Goal: Obtain resource: Download file/media

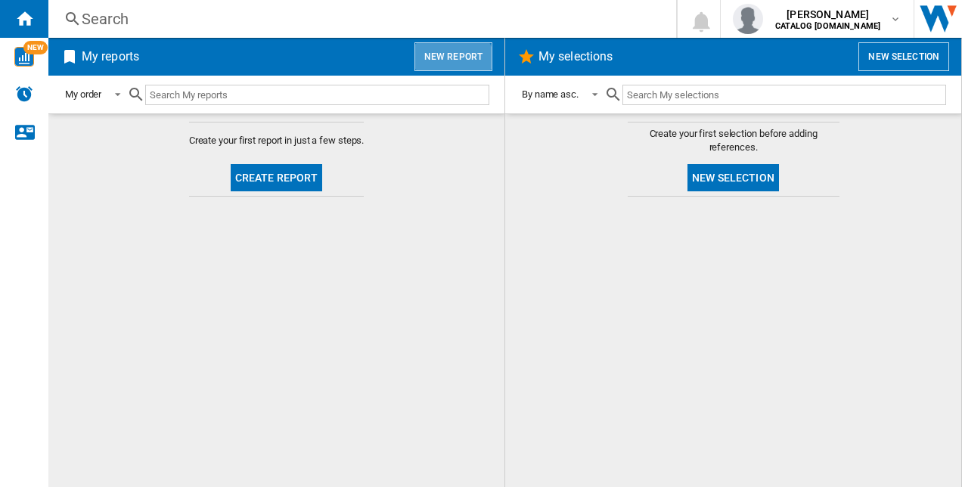
click at [455, 63] on button "New report" at bounding box center [454, 56] width 78 height 29
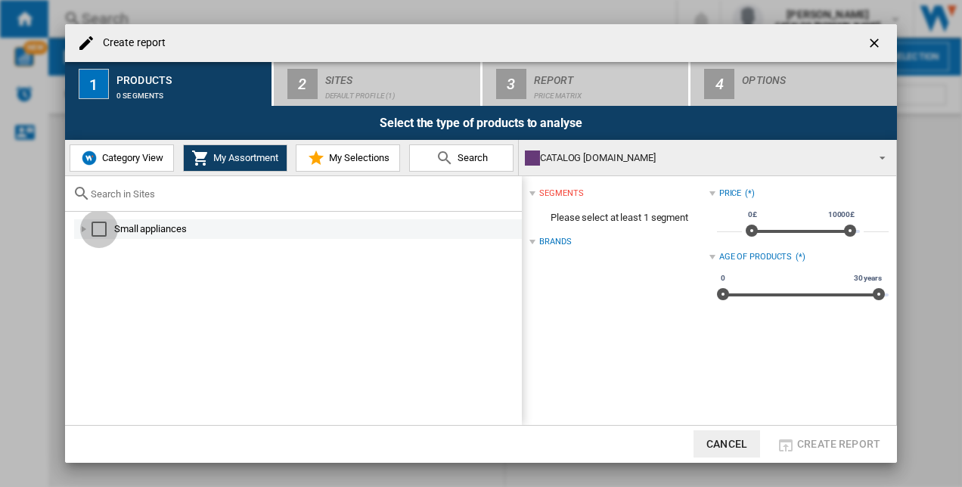
click at [104, 224] on div "Select" at bounding box center [99, 229] width 15 height 15
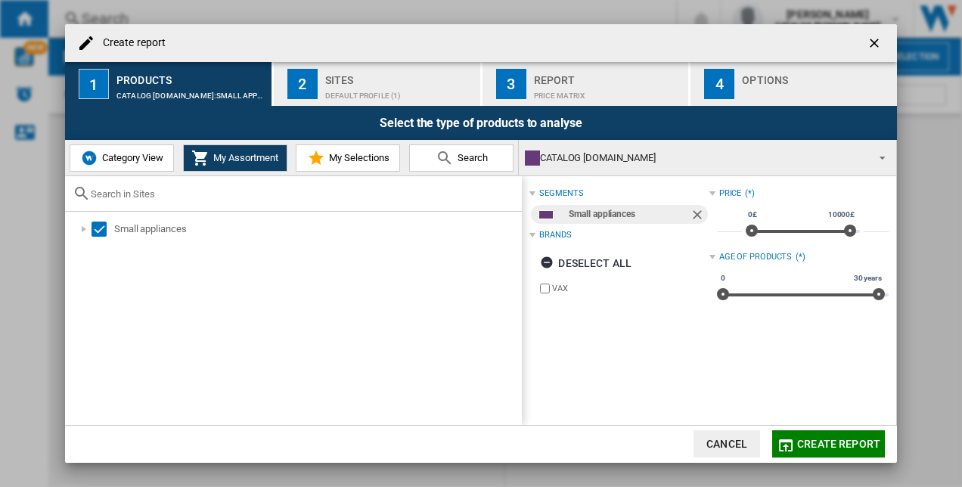
click at [376, 86] on div "Default profile (1)" at bounding box center [399, 92] width 149 height 16
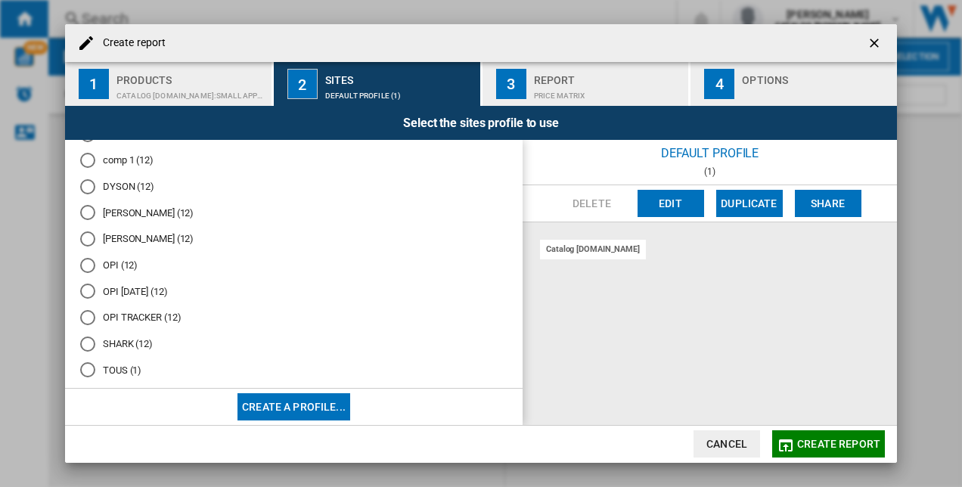
scroll to position [126, 0]
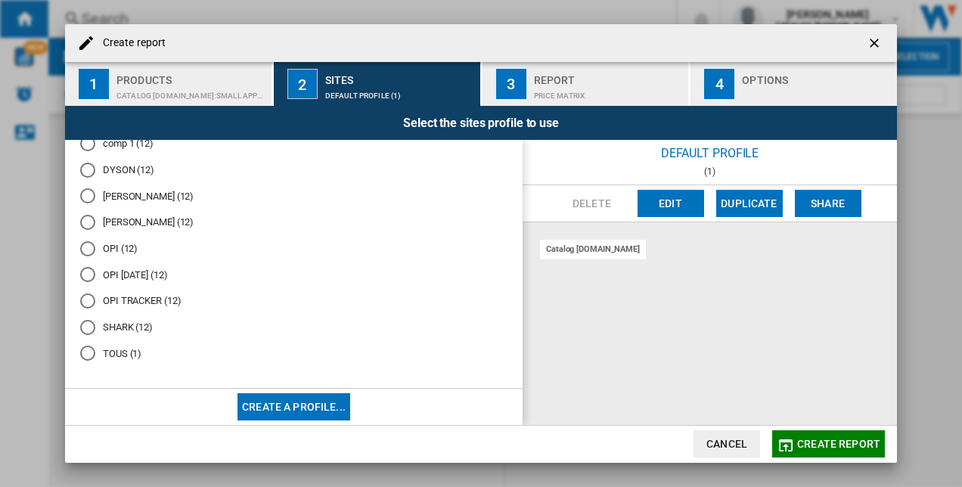
click at [160, 295] on md-radio-button "OPI TRACKER (12)" at bounding box center [293, 301] width 427 height 14
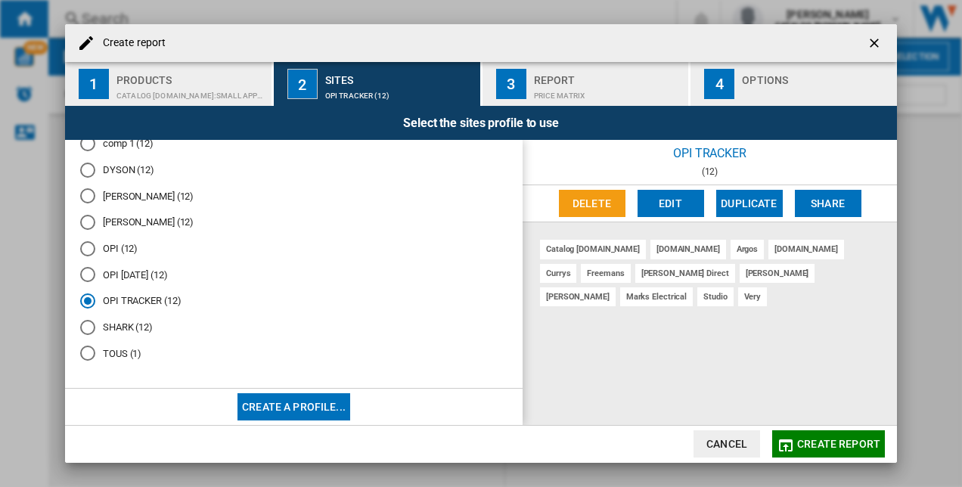
click at [833, 441] on span "Create report" at bounding box center [838, 444] width 83 height 12
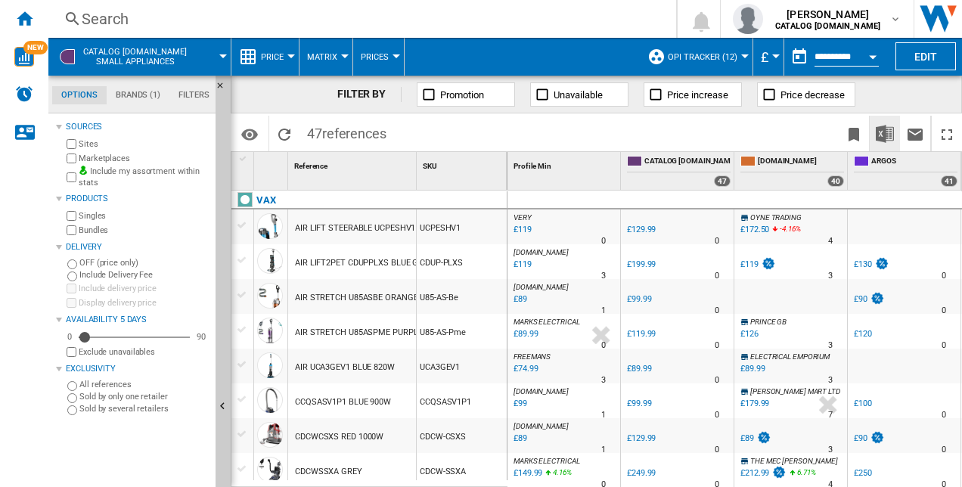
click at [884, 133] on img "Download in Excel" at bounding box center [885, 134] width 18 height 18
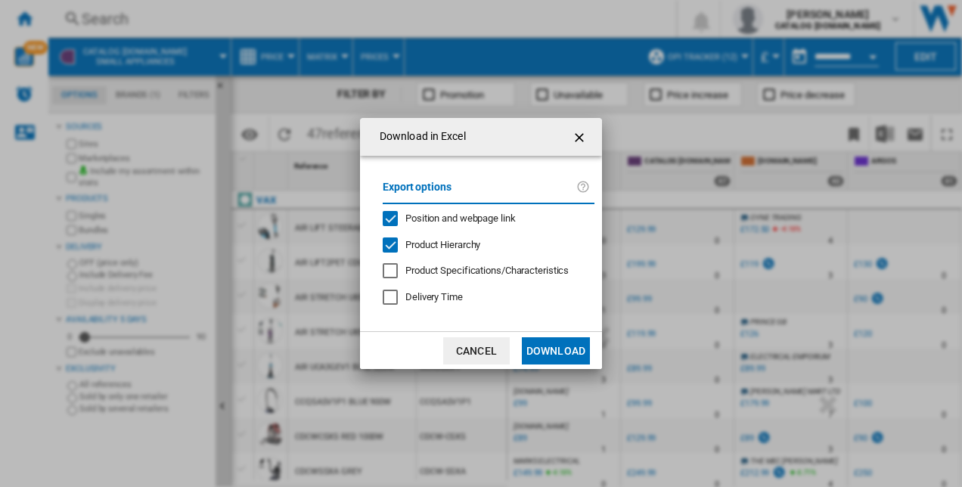
click at [544, 345] on button "Download" at bounding box center [556, 350] width 68 height 27
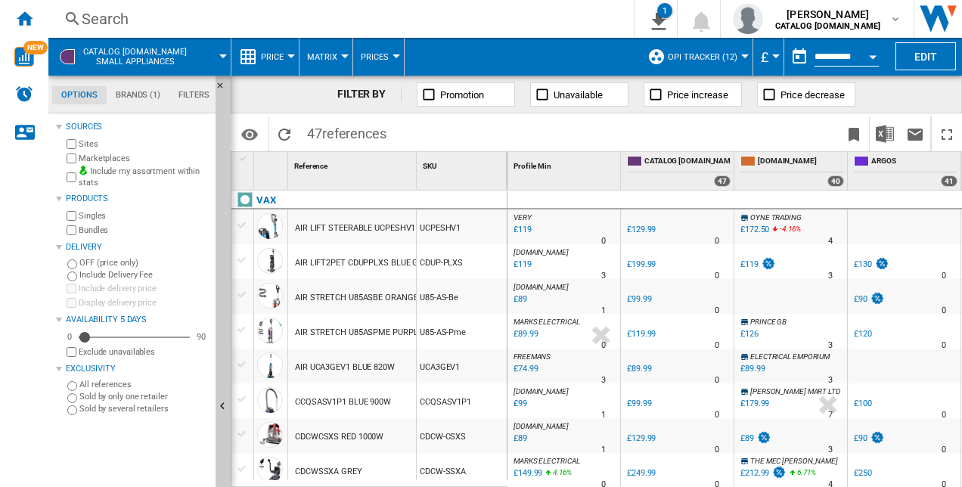
click at [928, 99] on div "FILTER BY Promotion Unavailable Price increase Price decrease" at bounding box center [597, 95] width 732 height 38
click at [925, 53] on button "Edit" at bounding box center [926, 56] width 61 height 28
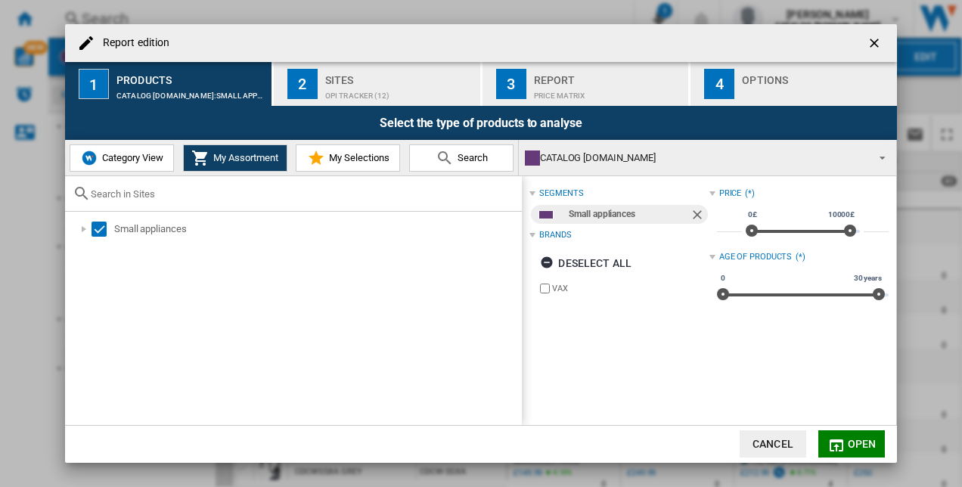
click at [690, 210] on ng-md-icon "Remove" at bounding box center [699, 216] width 18 height 18
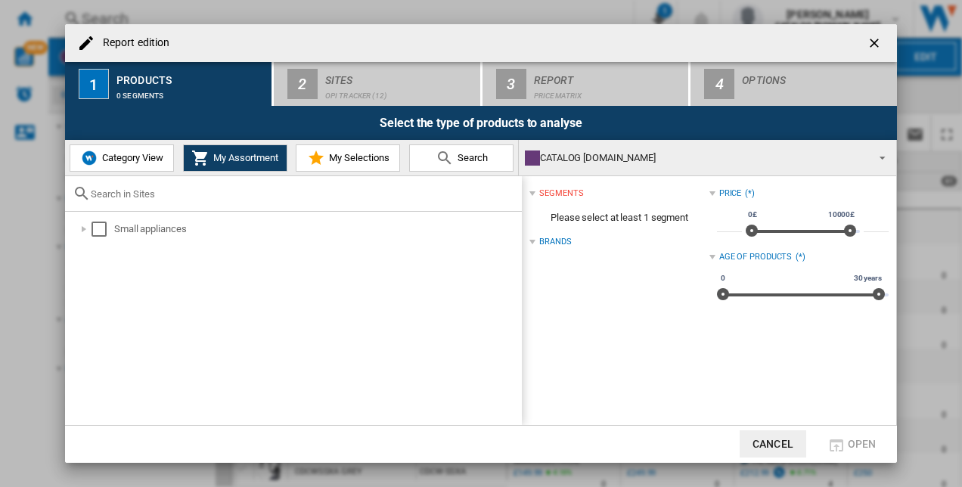
click at [148, 162] on span "Category View" at bounding box center [130, 157] width 65 height 11
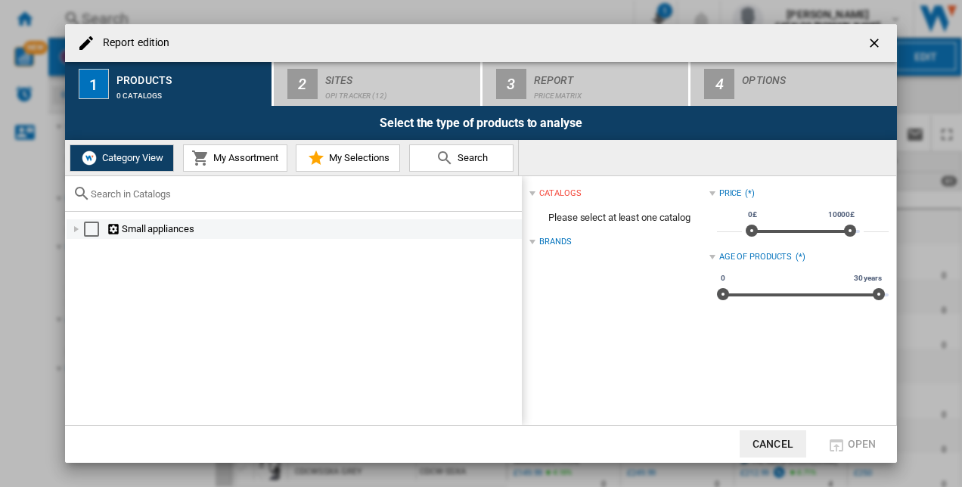
click at [121, 232] on ng-md-icon "Report edition ..." at bounding box center [114, 229] width 15 height 14
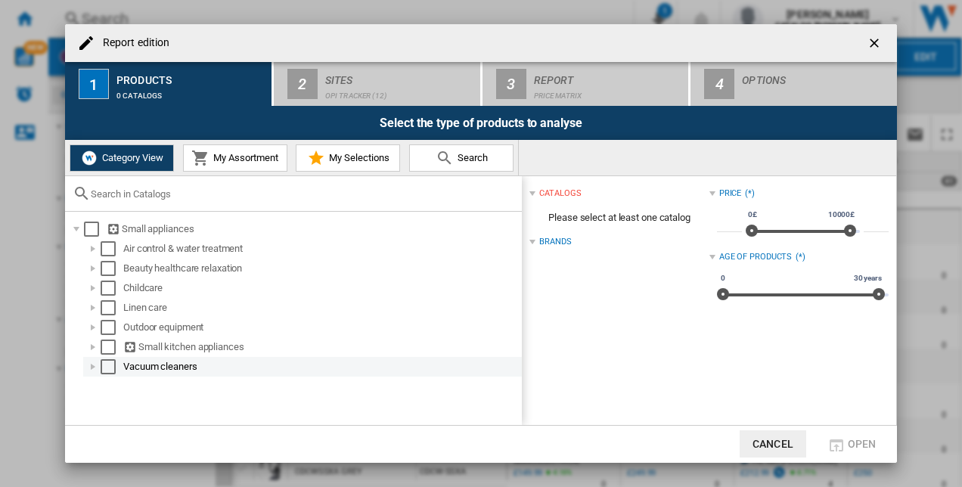
click at [101, 368] on div "Select" at bounding box center [108, 366] width 15 height 15
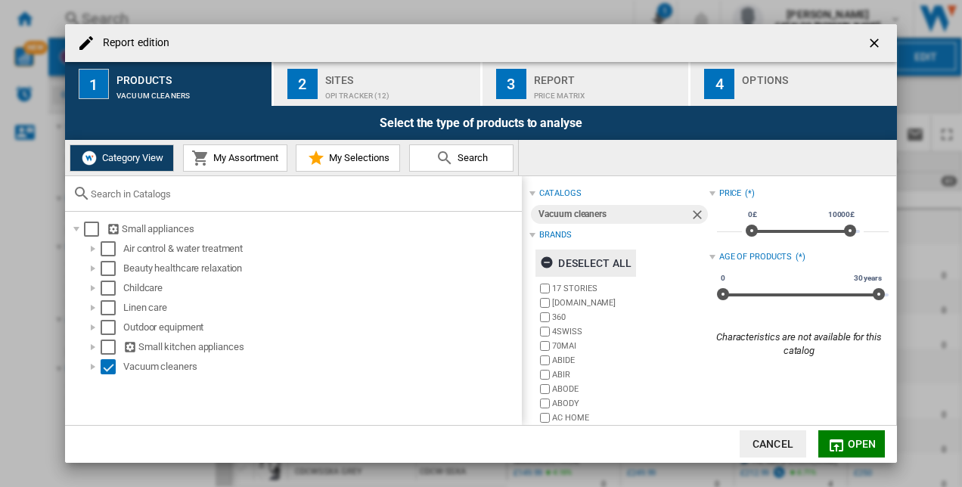
click at [583, 261] on div "Deselect all" at bounding box center [586, 263] width 92 height 27
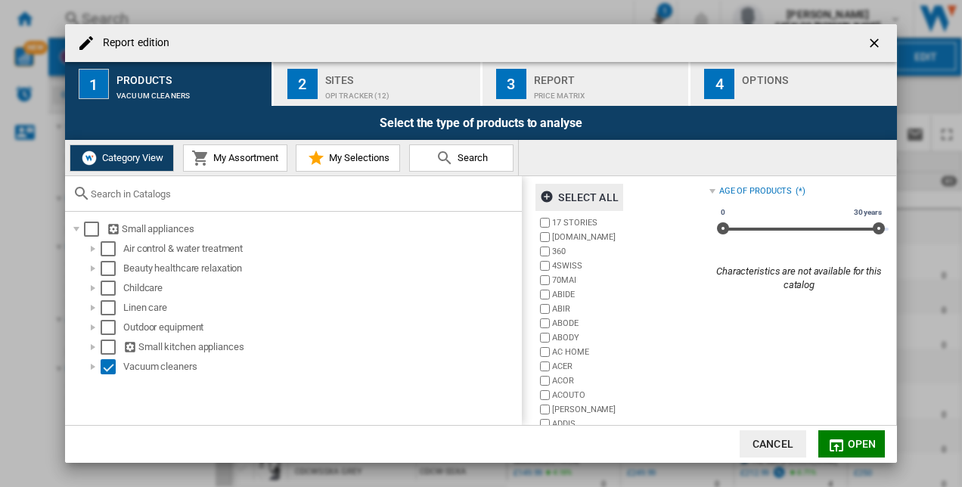
scroll to position [104, 0]
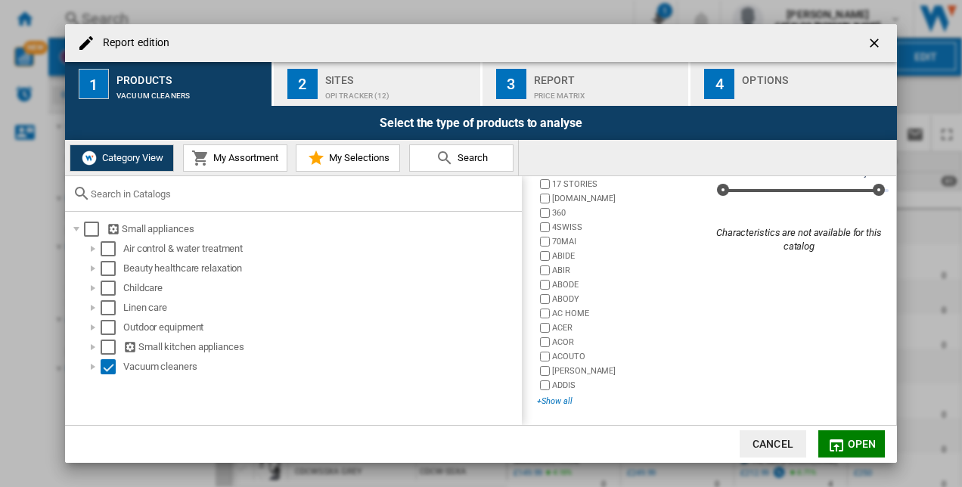
click at [555, 400] on div "+Show all" at bounding box center [623, 401] width 172 height 11
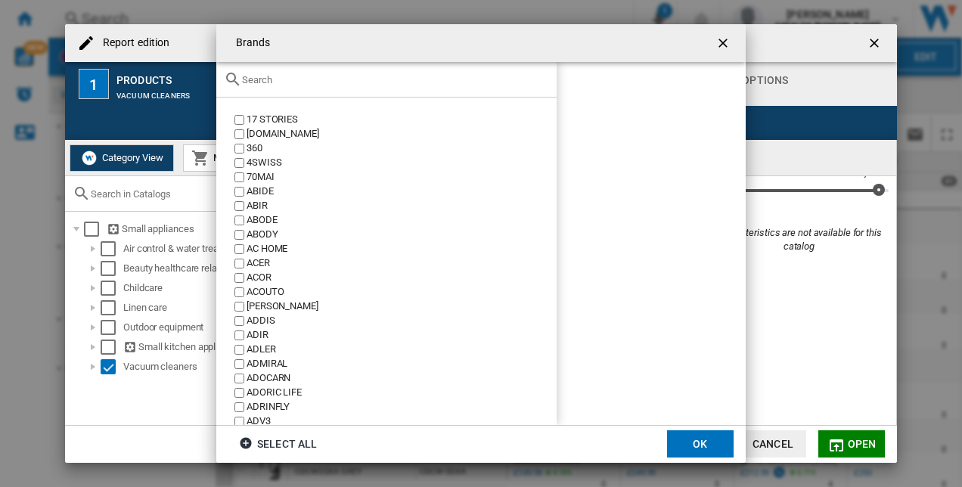
click at [295, 82] on input "text" at bounding box center [395, 79] width 307 height 11
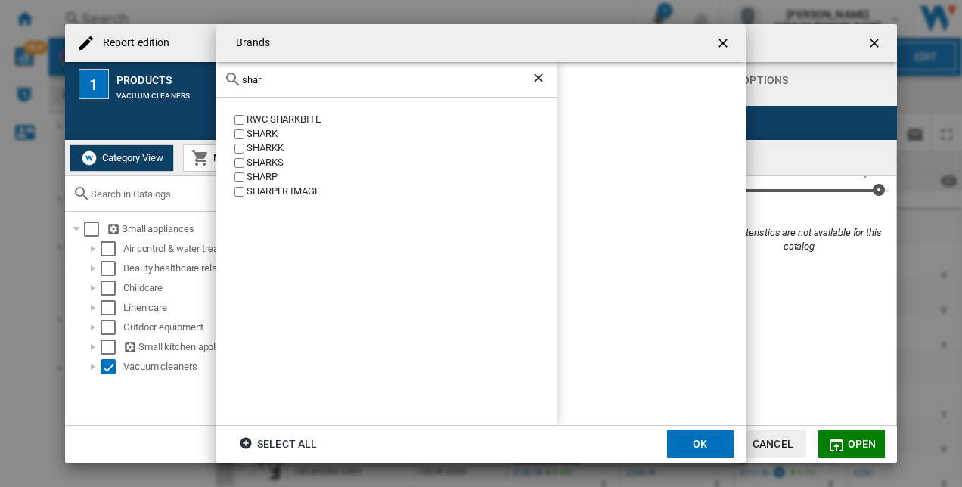
type input "shar"
click at [273, 135] on div "SHARK" at bounding box center [402, 134] width 310 height 14
click at [695, 443] on button "OK" at bounding box center [700, 444] width 67 height 27
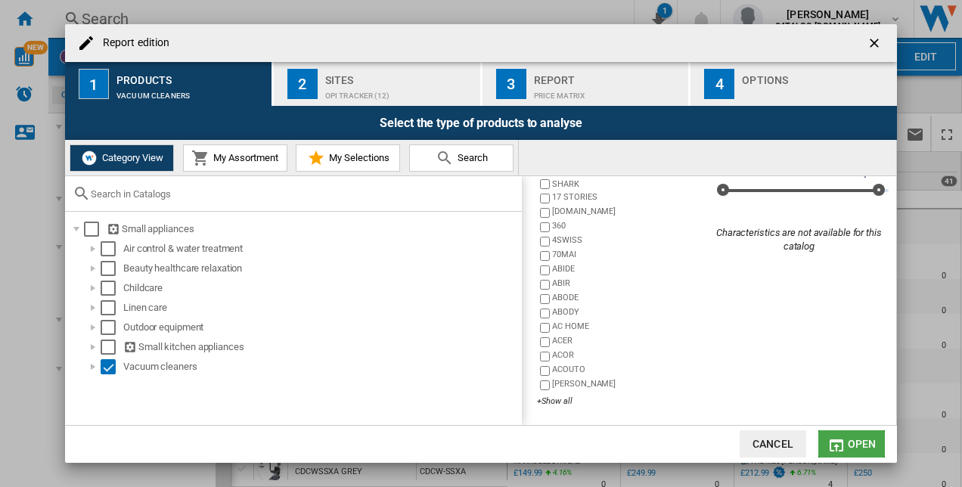
click at [846, 439] on button "Open" at bounding box center [852, 444] width 67 height 27
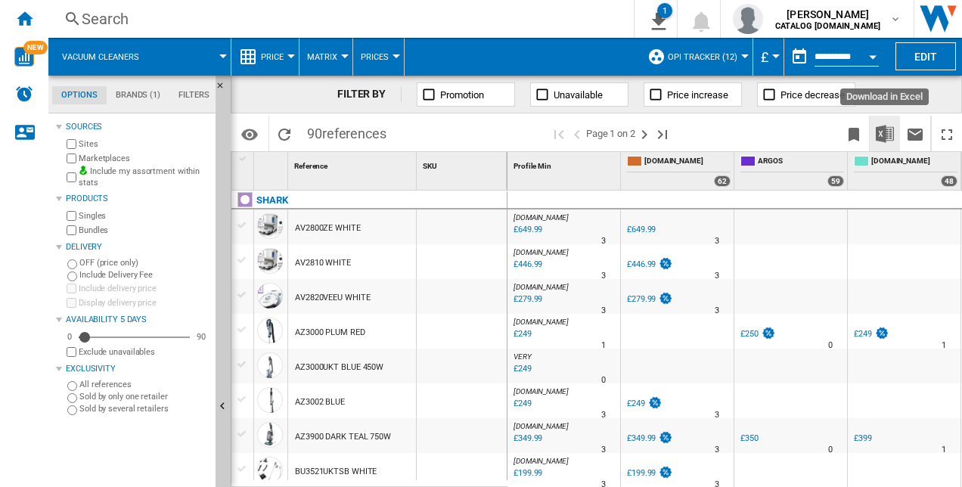
click at [881, 130] on img "Download in Excel" at bounding box center [885, 134] width 18 height 18
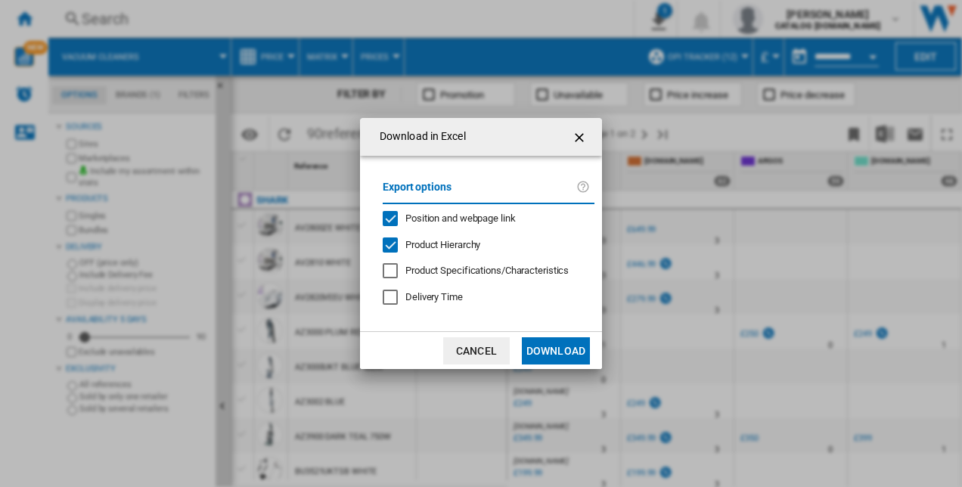
click at [556, 351] on button "Download" at bounding box center [556, 350] width 68 height 27
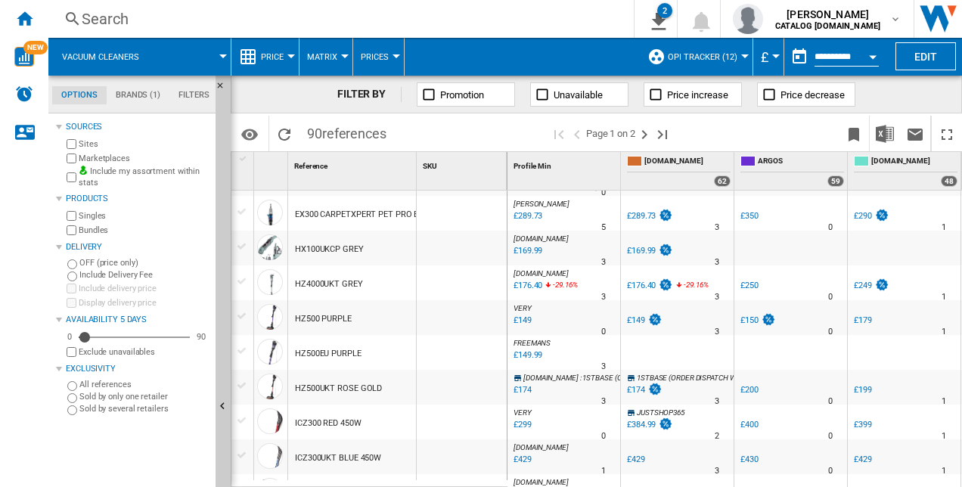
scroll to position [454, 0]
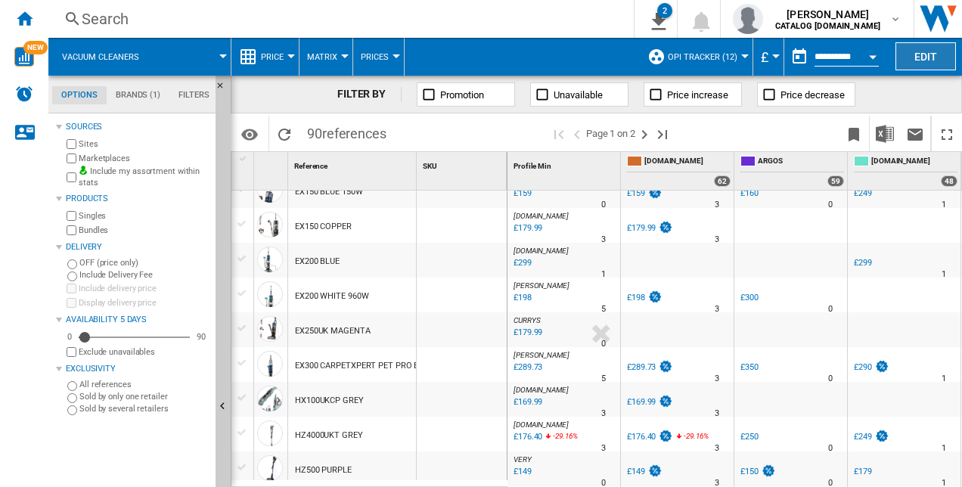
click at [929, 54] on button "Edit" at bounding box center [926, 56] width 61 height 28
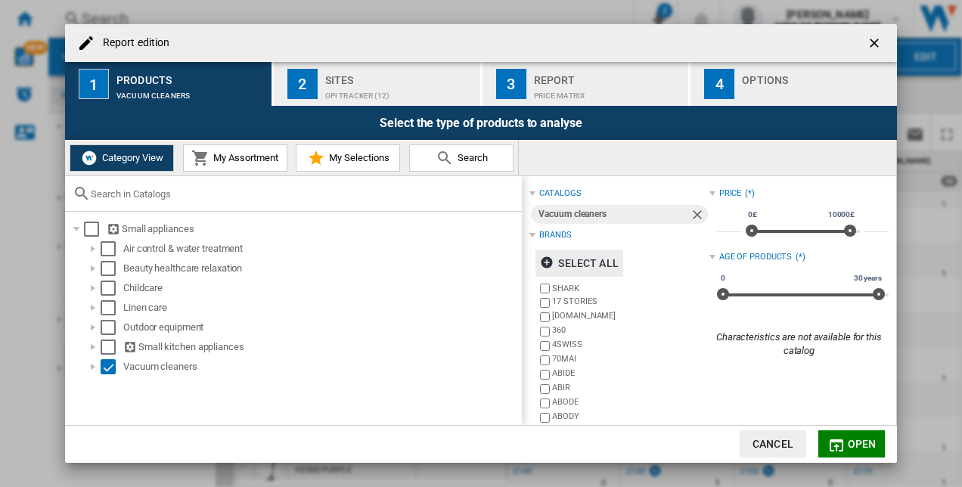
click at [564, 260] on div "Select all" at bounding box center [579, 263] width 78 height 27
click at [565, 262] on div "Deselect all" at bounding box center [586, 263] width 92 height 27
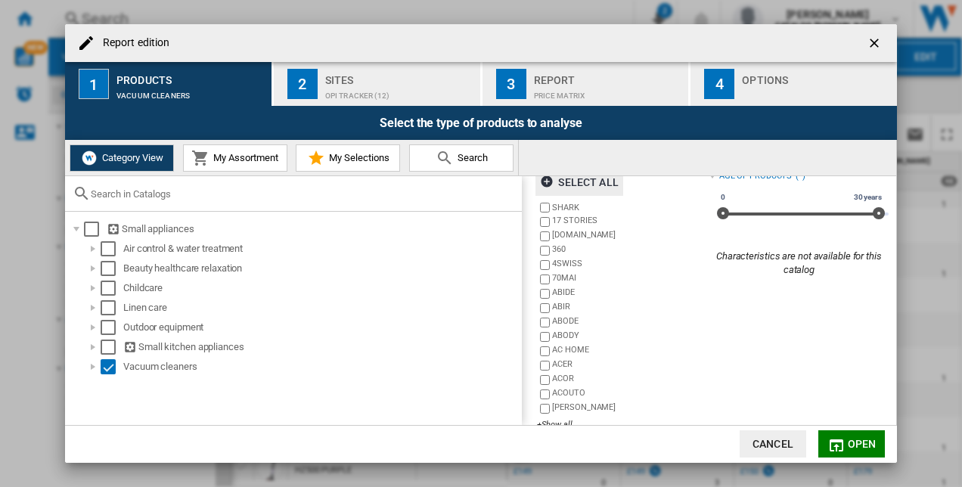
scroll to position [104, 0]
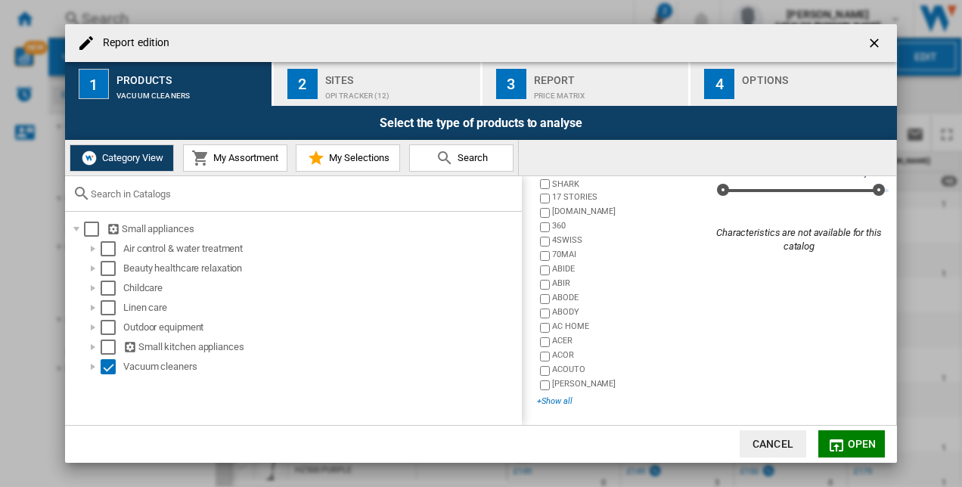
click at [554, 401] on div "+Show all" at bounding box center [623, 401] width 172 height 11
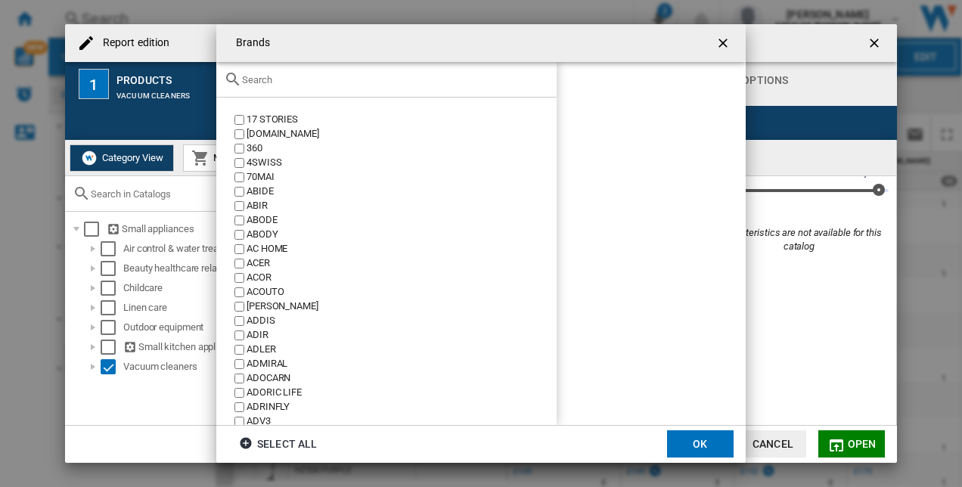
click at [334, 80] on input "Brands 17 ..." at bounding box center [395, 79] width 307 height 11
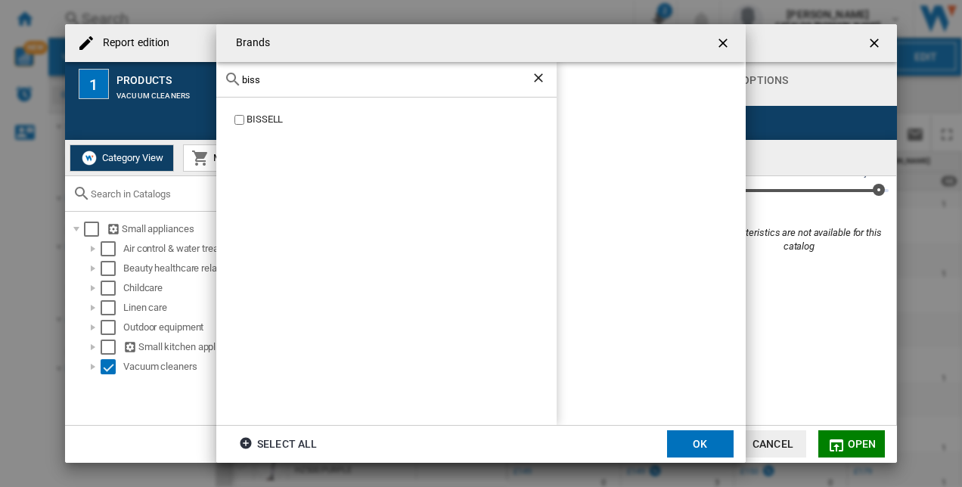
type input "biss"
click at [701, 448] on button "OK" at bounding box center [700, 444] width 67 height 27
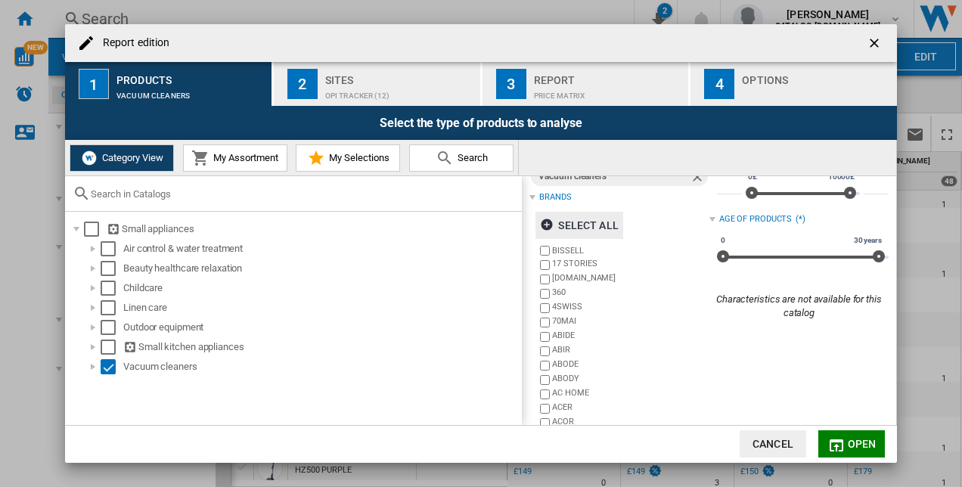
scroll to position [0, 0]
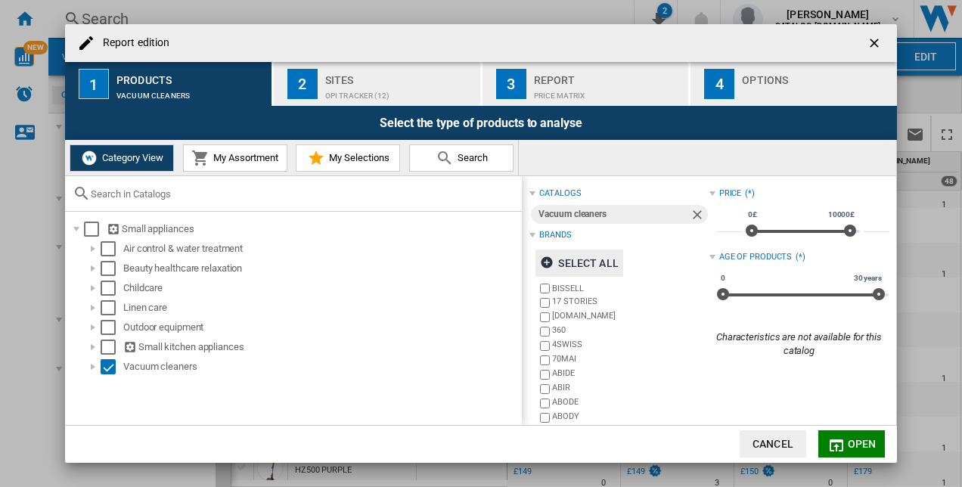
click at [344, 74] on div "Sites" at bounding box center [399, 76] width 149 height 16
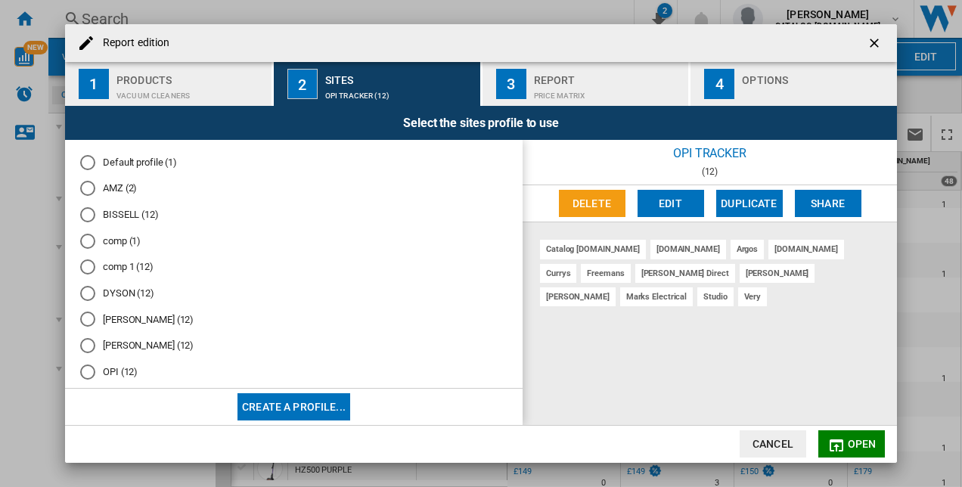
click at [125, 219] on md-radio-button "BISSELL (12)" at bounding box center [293, 215] width 427 height 14
click at [860, 444] on span "Open" at bounding box center [862, 444] width 29 height 12
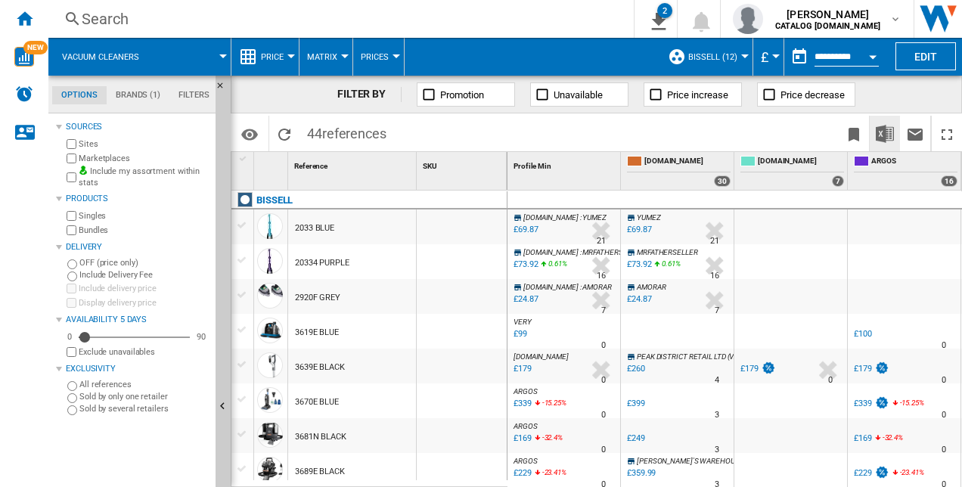
click at [881, 130] on img "Download in Excel" at bounding box center [885, 134] width 18 height 18
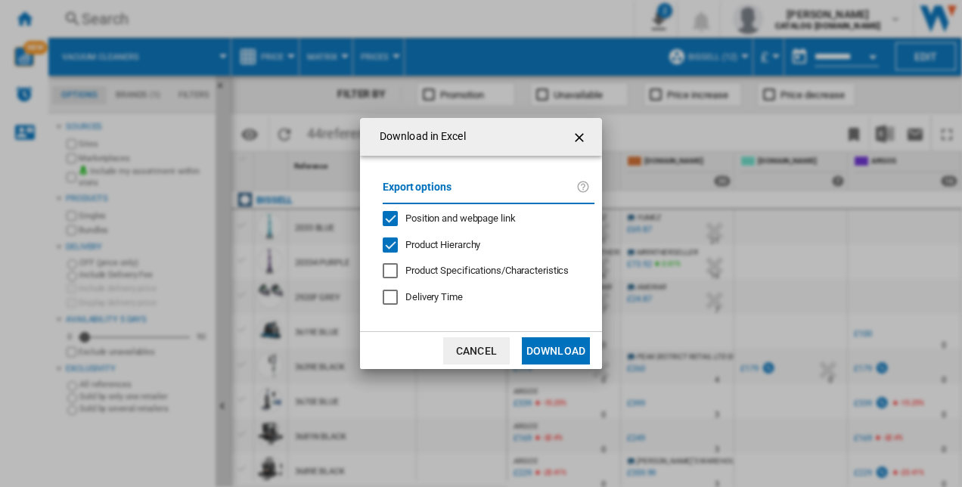
click at [566, 342] on button "Download" at bounding box center [556, 350] width 68 height 27
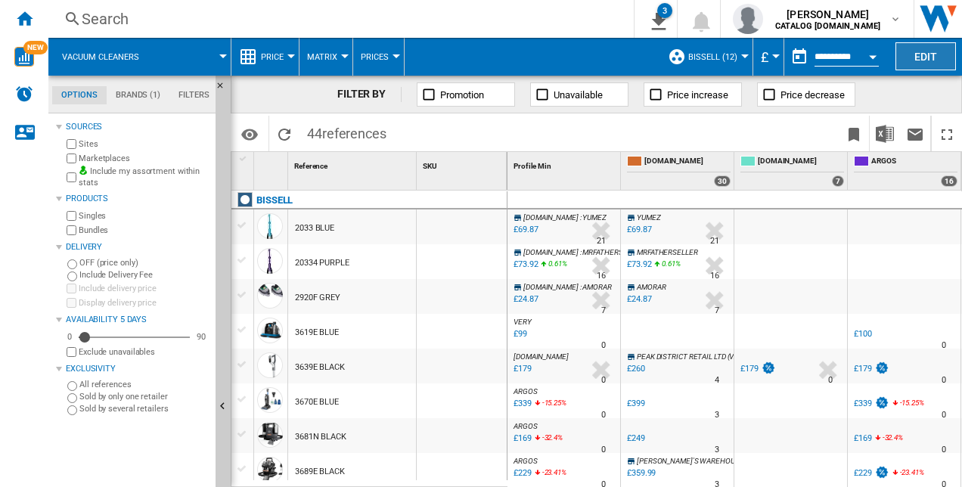
click at [928, 58] on button "Edit" at bounding box center [926, 56] width 61 height 28
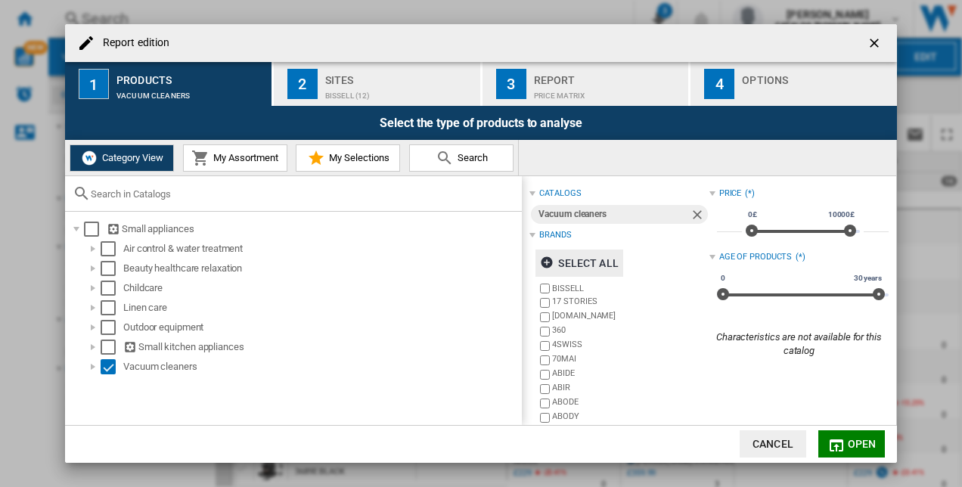
click at [576, 261] on div "Select all" at bounding box center [579, 263] width 78 height 27
click at [575, 266] on div "Deselect all" at bounding box center [586, 263] width 92 height 27
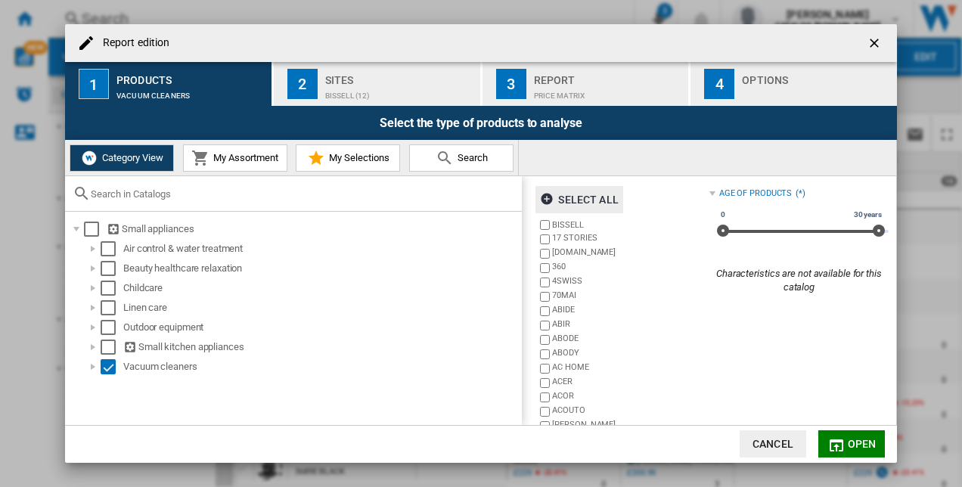
scroll to position [104, 0]
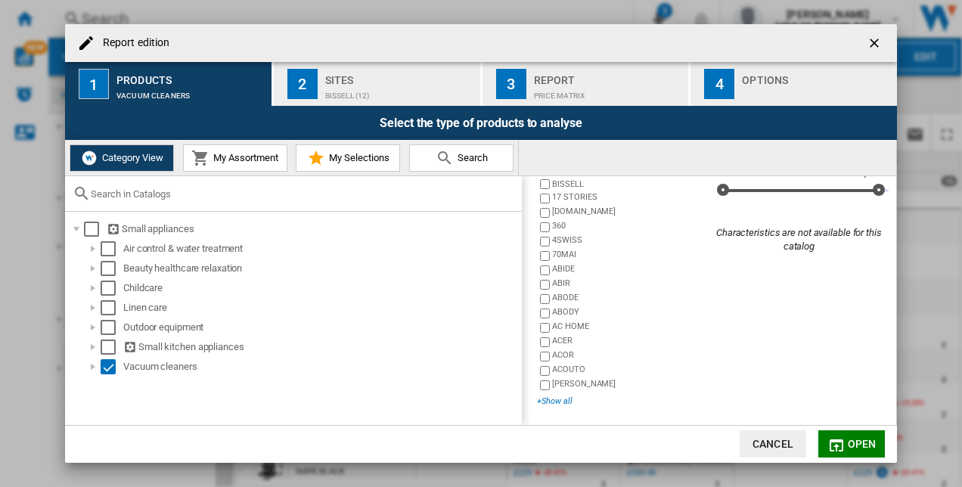
click at [550, 401] on div "+Show all" at bounding box center [623, 401] width 172 height 11
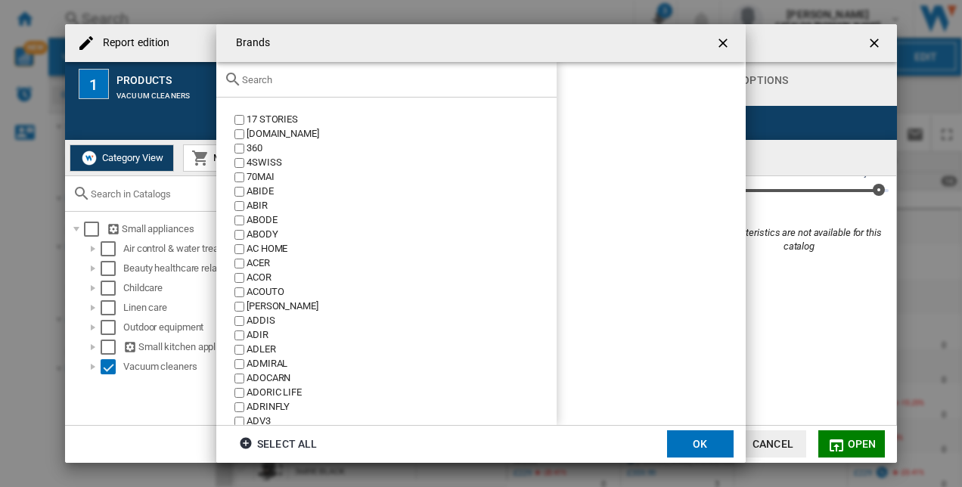
click at [267, 77] on input "Brands 17 ..." at bounding box center [395, 79] width 307 height 11
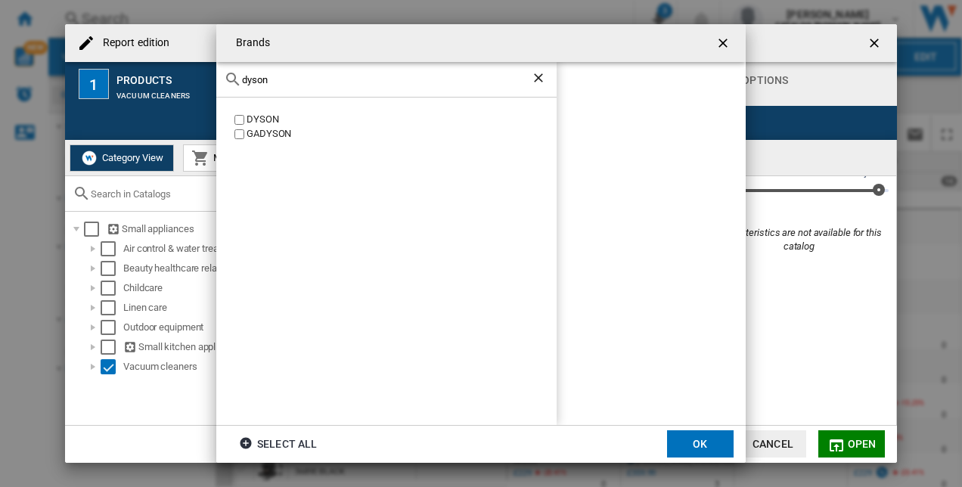
type input "dyson"
click at [250, 118] on div "DYSON" at bounding box center [402, 120] width 310 height 14
click at [704, 449] on button "OK" at bounding box center [700, 444] width 67 height 27
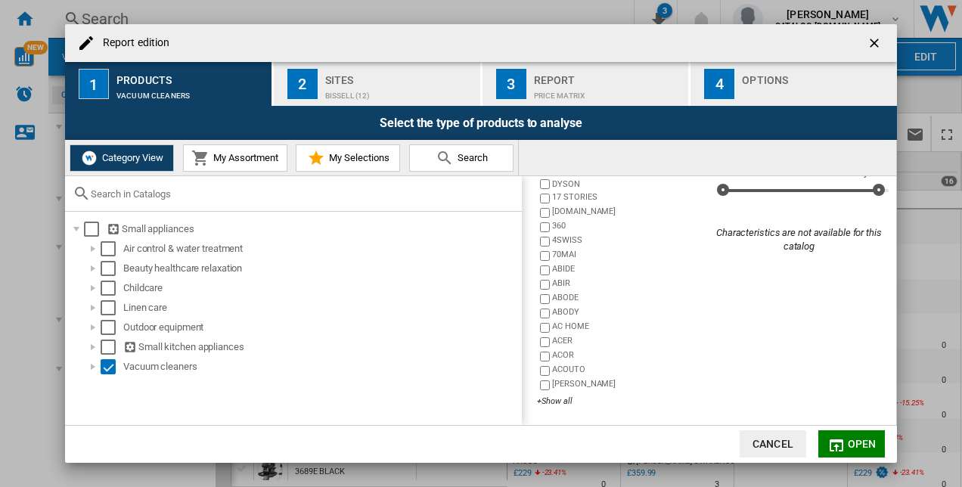
click at [369, 86] on div "BISSELL (12)" at bounding box center [399, 92] width 149 height 16
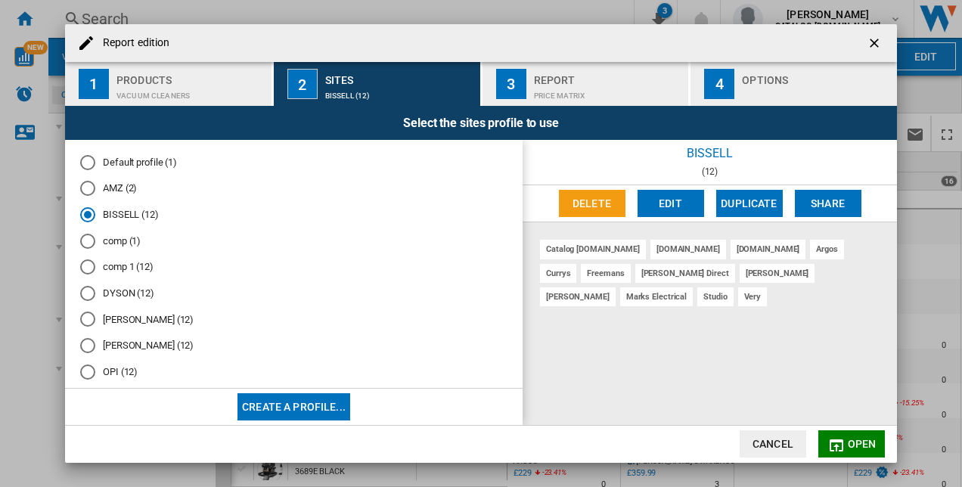
click at [135, 280] on md-radio-group "Default profile (1) AMZ (2) BISSELL (12) comp (1) comp 1 (12) [PERSON_NAME] (12…" at bounding box center [293, 325] width 427 height 341
click at [135, 293] on md-radio-button "DYSON (12)" at bounding box center [293, 293] width 427 height 14
click at [838, 434] on button "Open" at bounding box center [852, 444] width 67 height 27
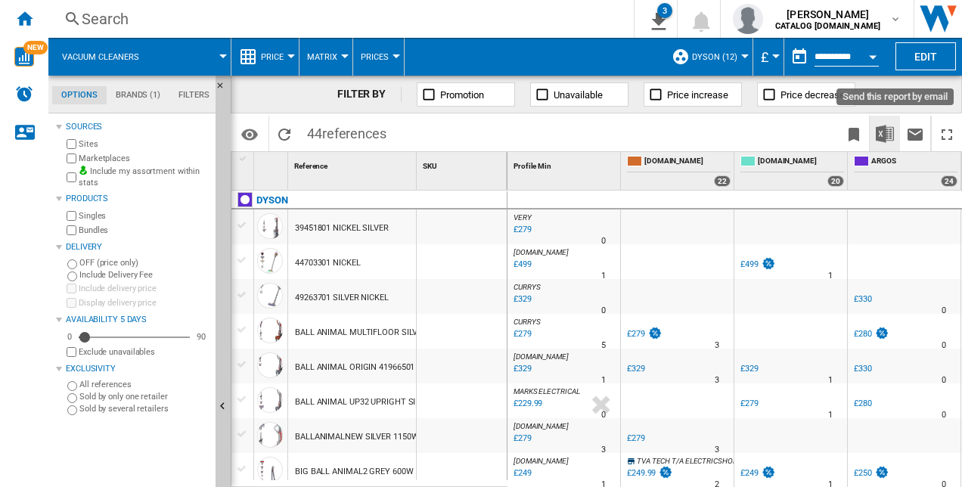
click at [875, 126] on button "Download in Excel" at bounding box center [885, 134] width 30 height 36
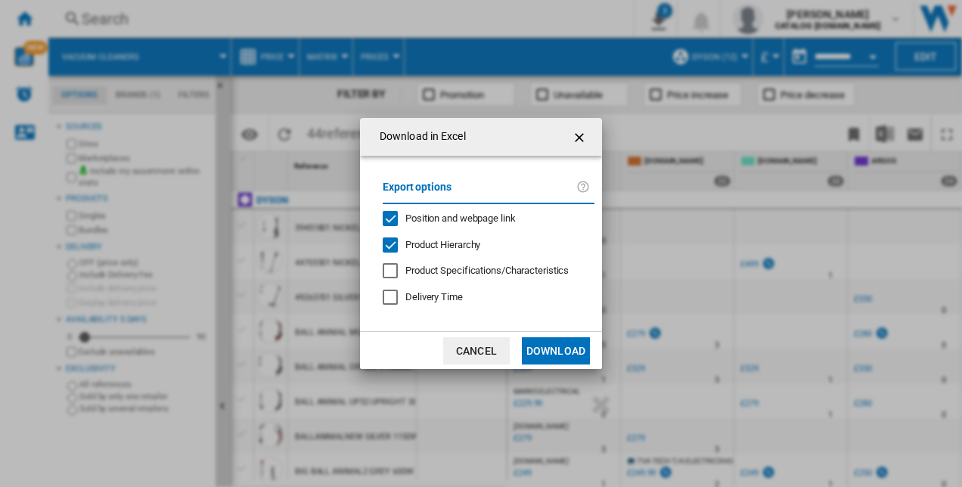
click at [554, 348] on button "Download" at bounding box center [556, 350] width 68 height 27
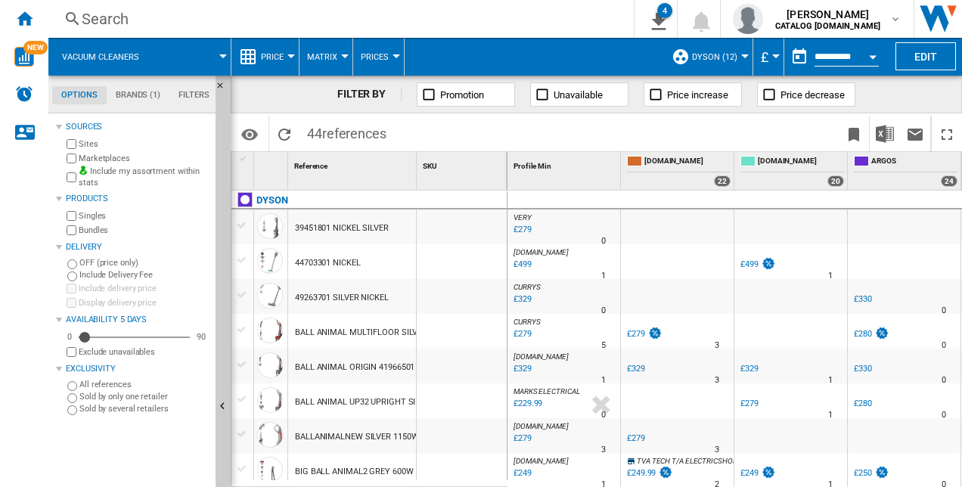
click at [550, 30] on div "Search Search 0 4 Vacuum cleaners/No characteristic/DYSON [Price Matrix] Vacuum…" at bounding box center [505, 19] width 914 height 38
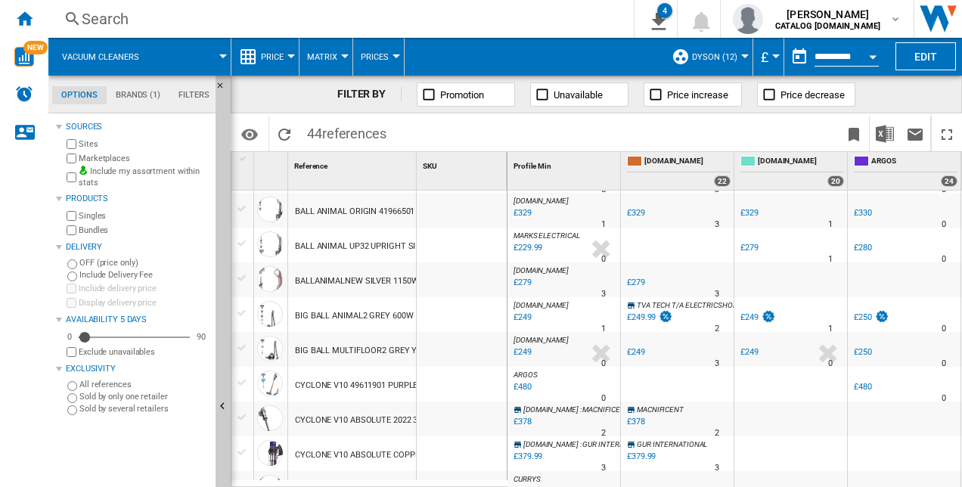
scroll to position [0, 15]
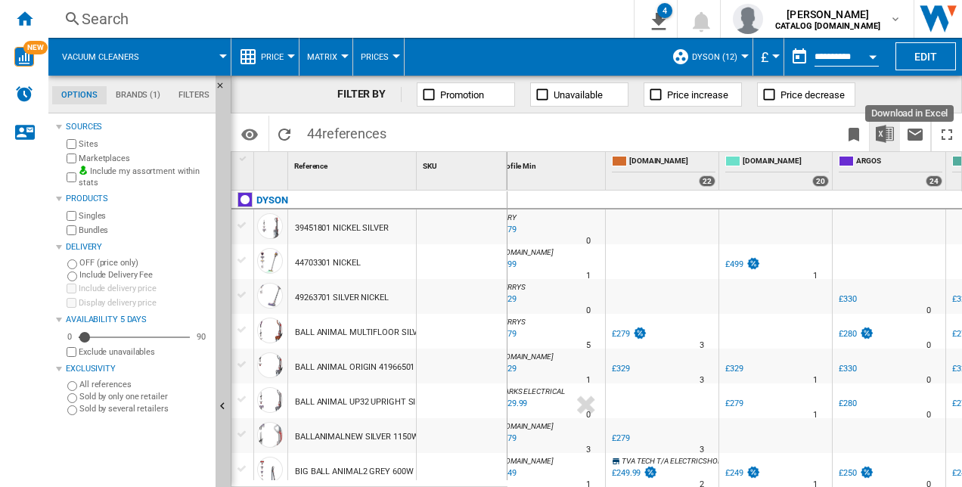
click at [894, 142] on button "Download in Excel" at bounding box center [885, 134] width 30 height 36
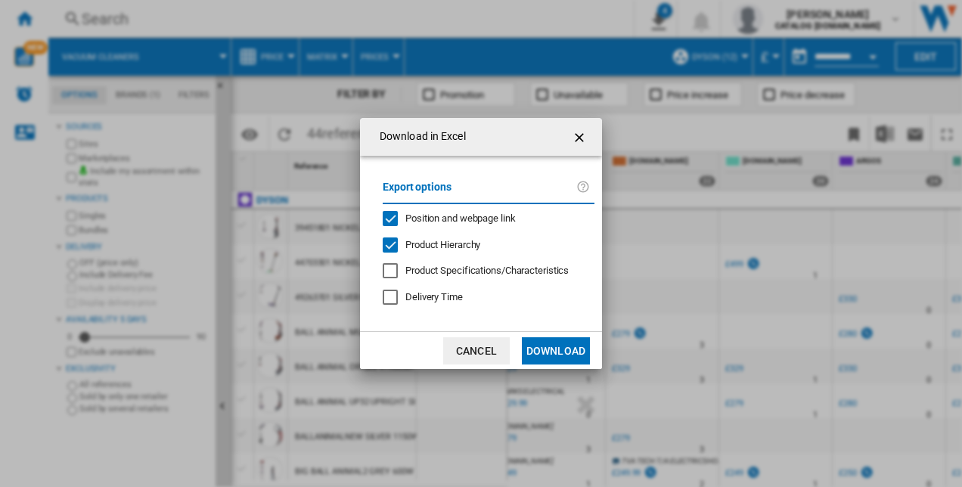
click at [575, 335] on md-dialog-actions "Cancel Download" at bounding box center [481, 350] width 242 height 38
click at [566, 351] on button "Download" at bounding box center [556, 350] width 68 height 27
